Goal: Check status: Check status

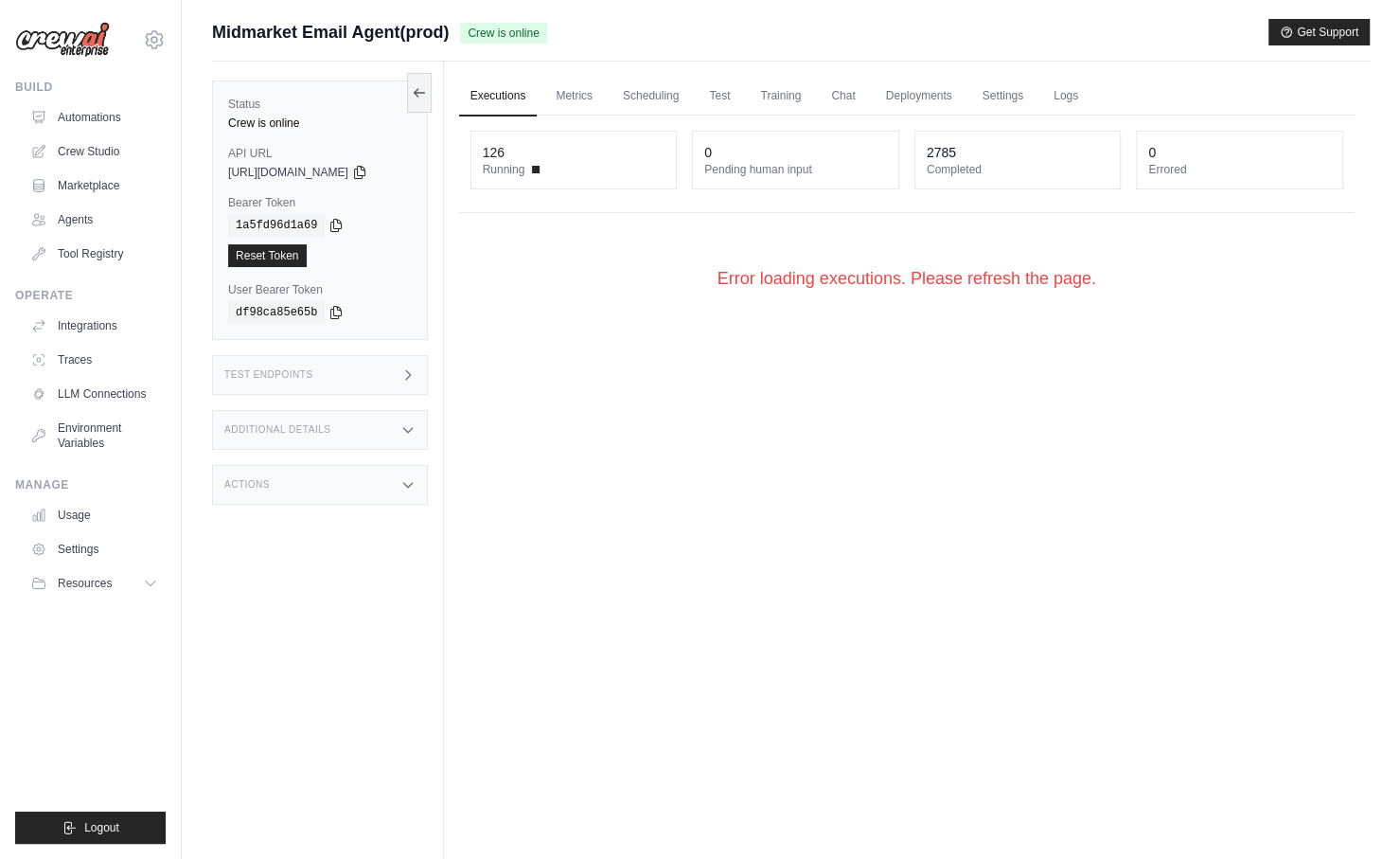
click at [486, 109] on link "Executions" at bounding box center [499, 97] width 79 height 39
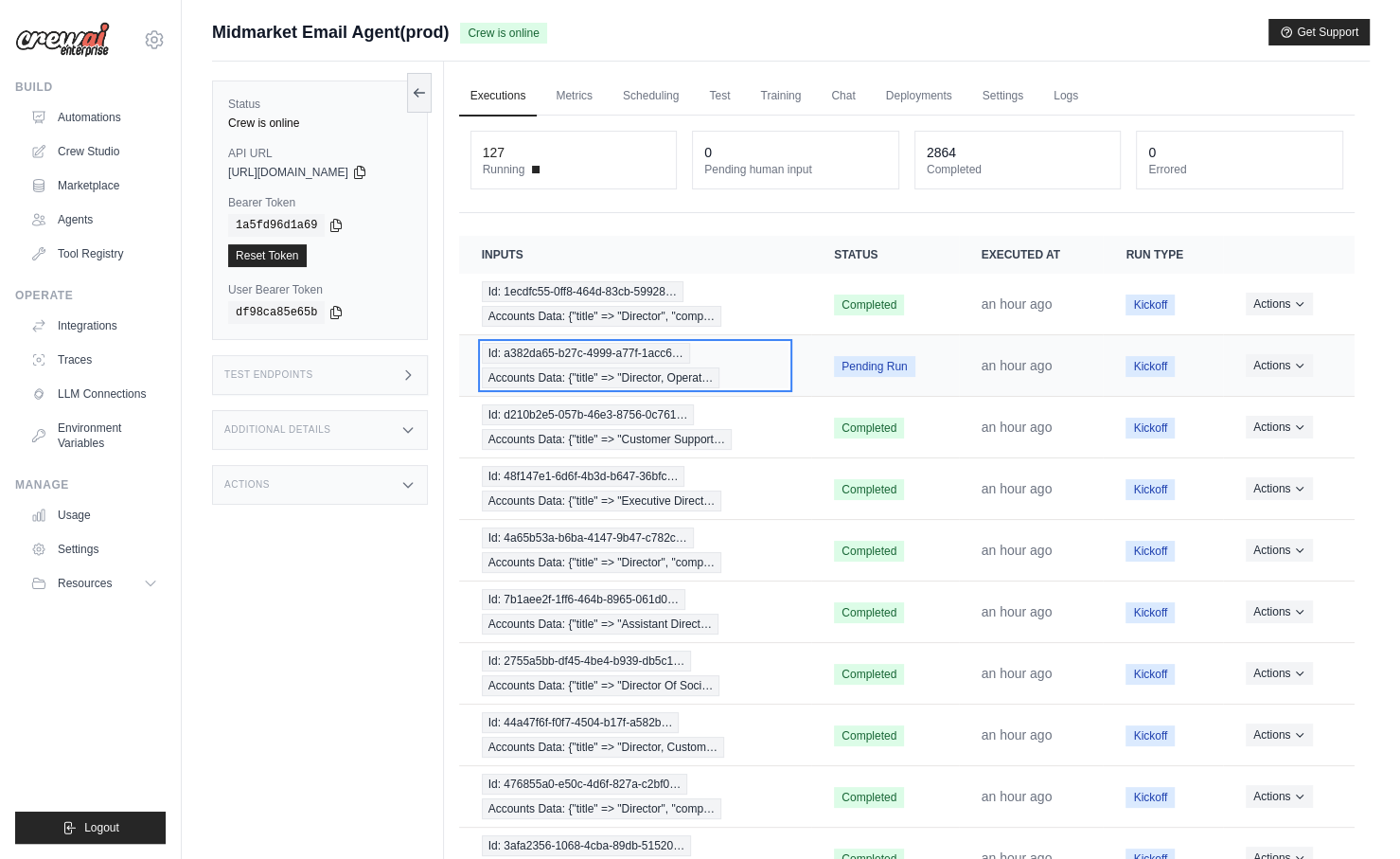
click at [665, 367] on span "Accounts Data: {"title" => "Director, Operat…" at bounding box center [601, 377] width 238 height 21
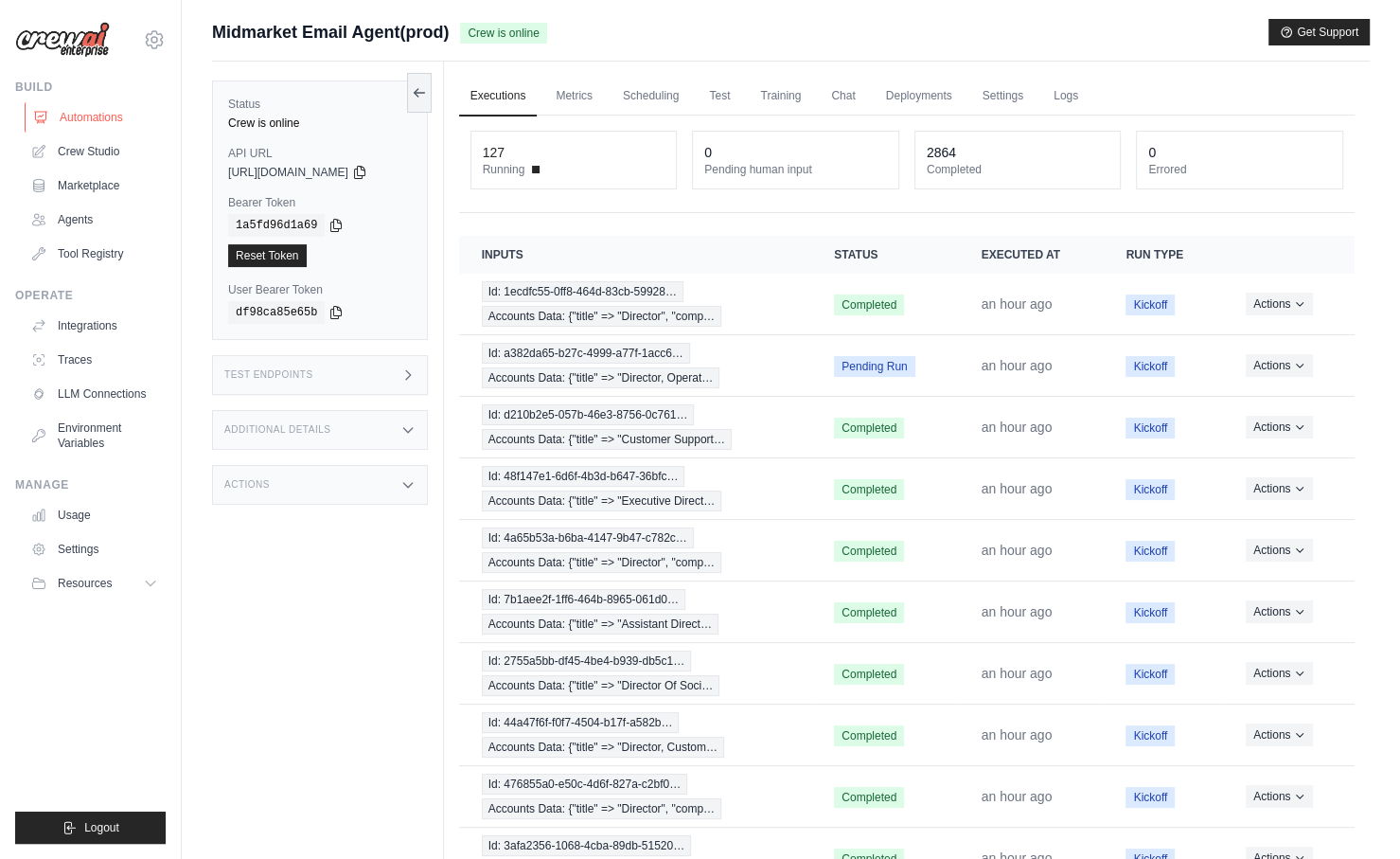
click at [117, 112] on link "Automations" at bounding box center [96, 117] width 143 height 31
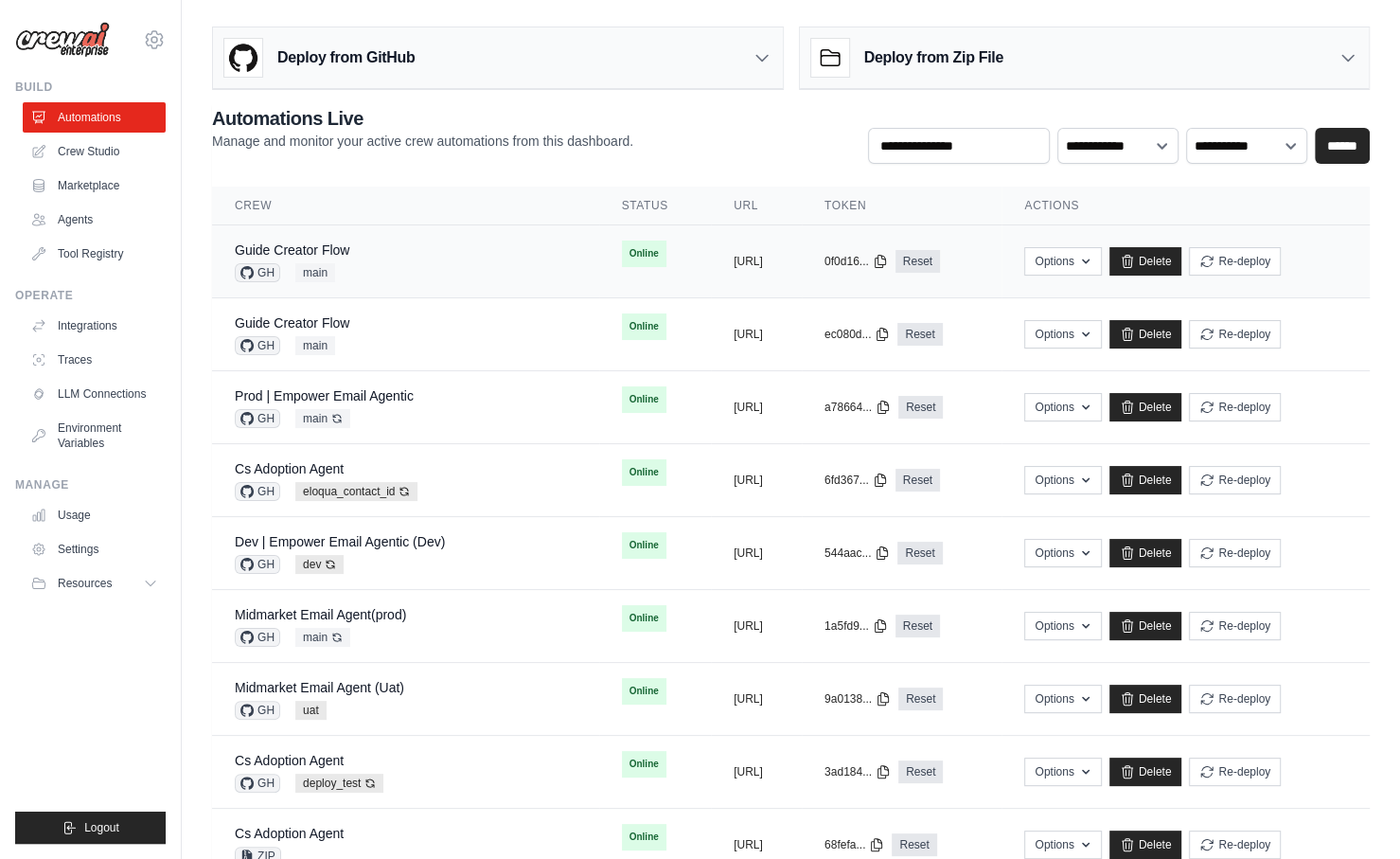
click at [473, 242] on div "Guide Creator Flow GH main" at bounding box center [405, 261] width 342 height 41
click at [466, 328] on div "Guide Creator Flow GH main" at bounding box center [405, 334] width 342 height 41
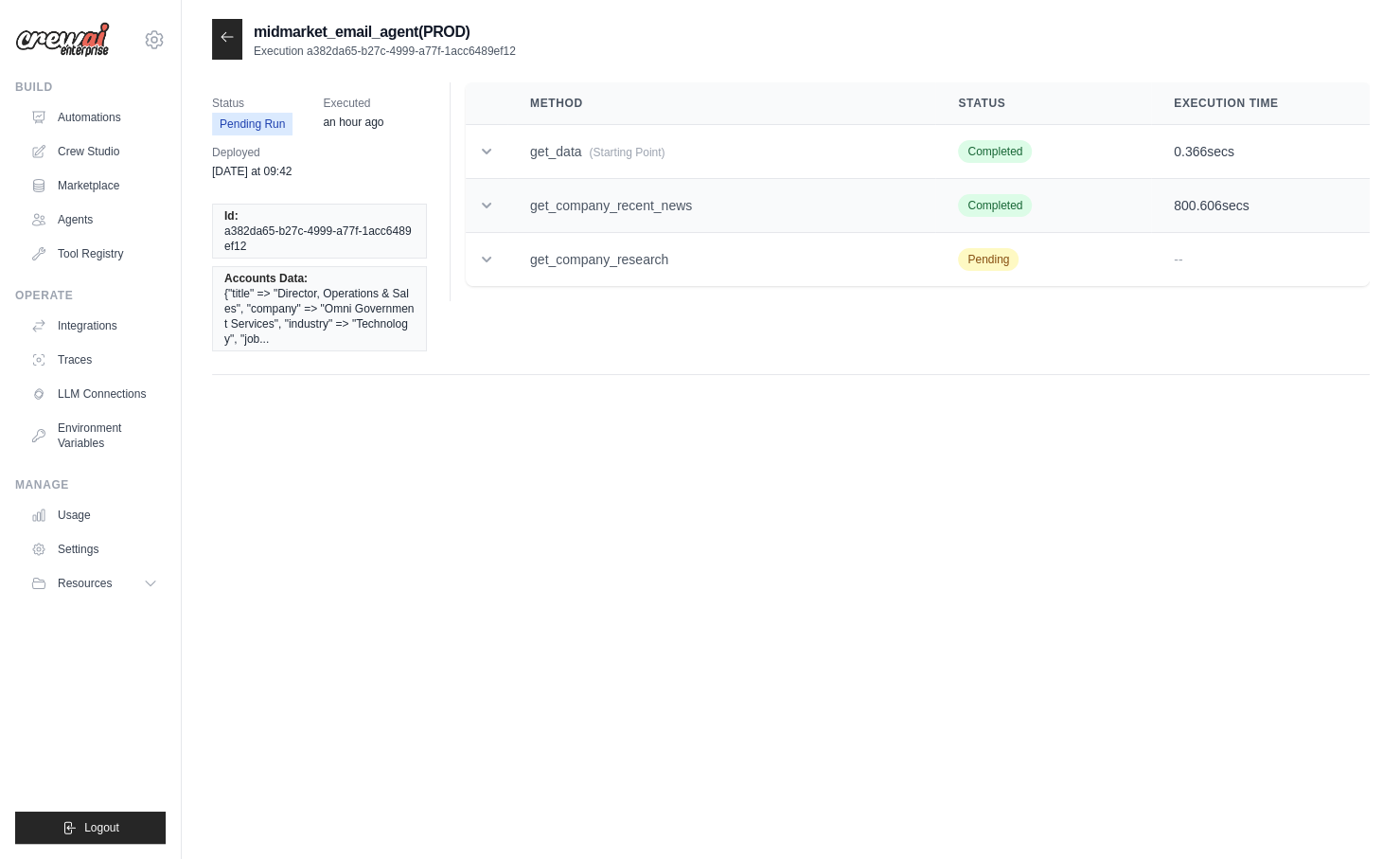
click at [642, 216] on td "get_company_recent_news" at bounding box center [721, 206] width 428 height 54
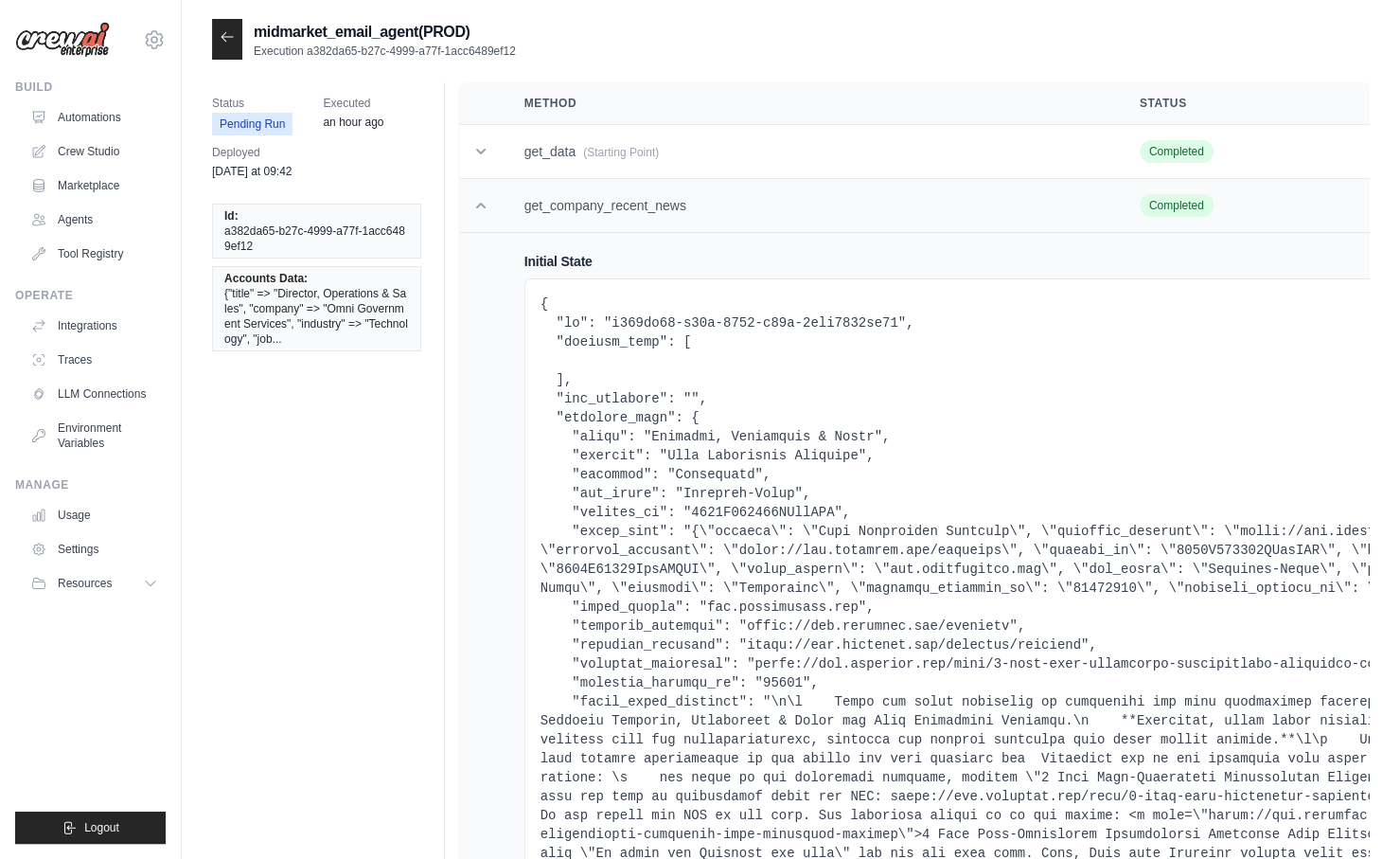
click at [619, 203] on td "get_company_recent_news" at bounding box center [809, 206] width 616 height 54
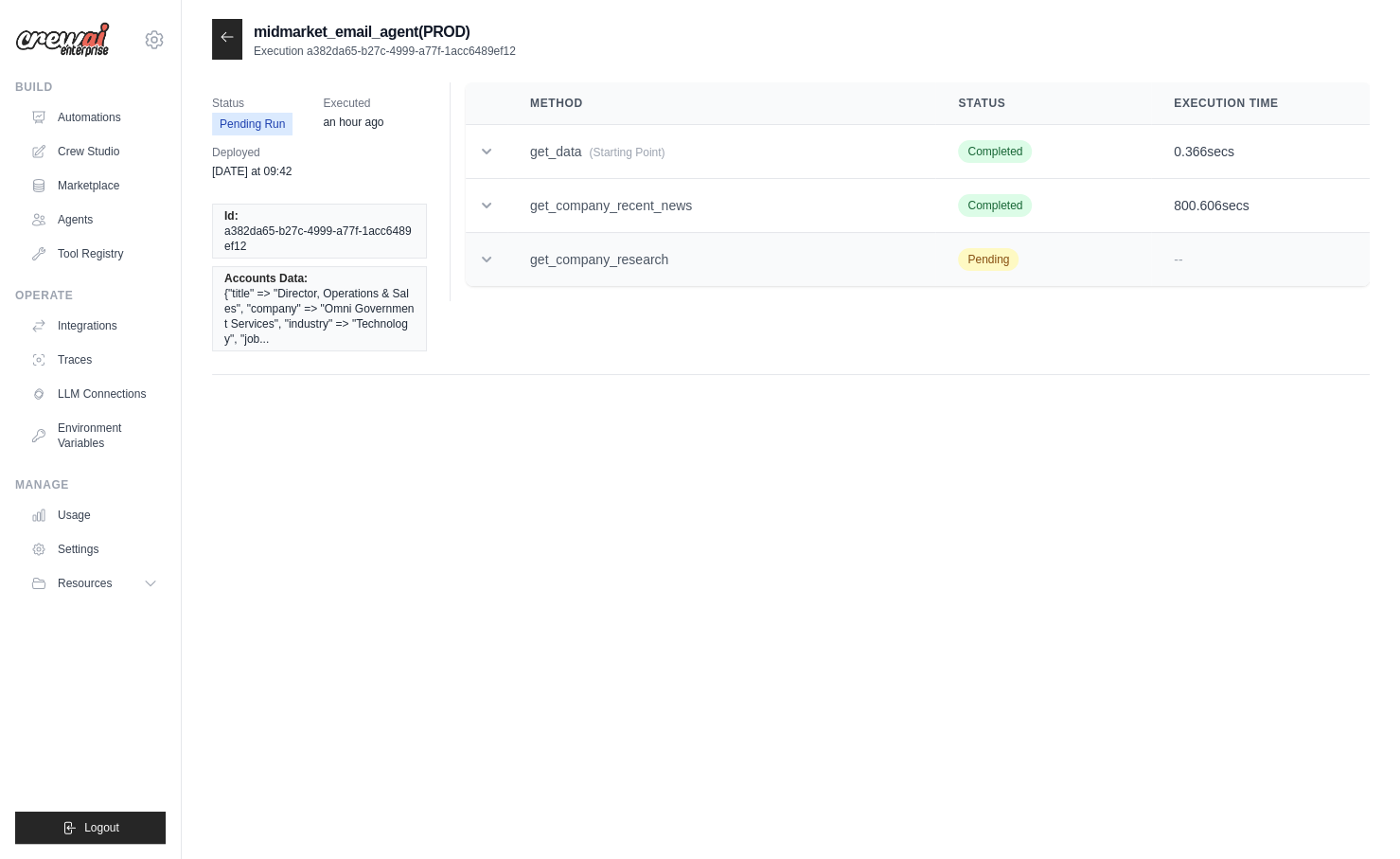
click at [619, 267] on td "get_company_research" at bounding box center [721, 259] width 428 height 54
